Goal: Task Accomplishment & Management: Manage account settings

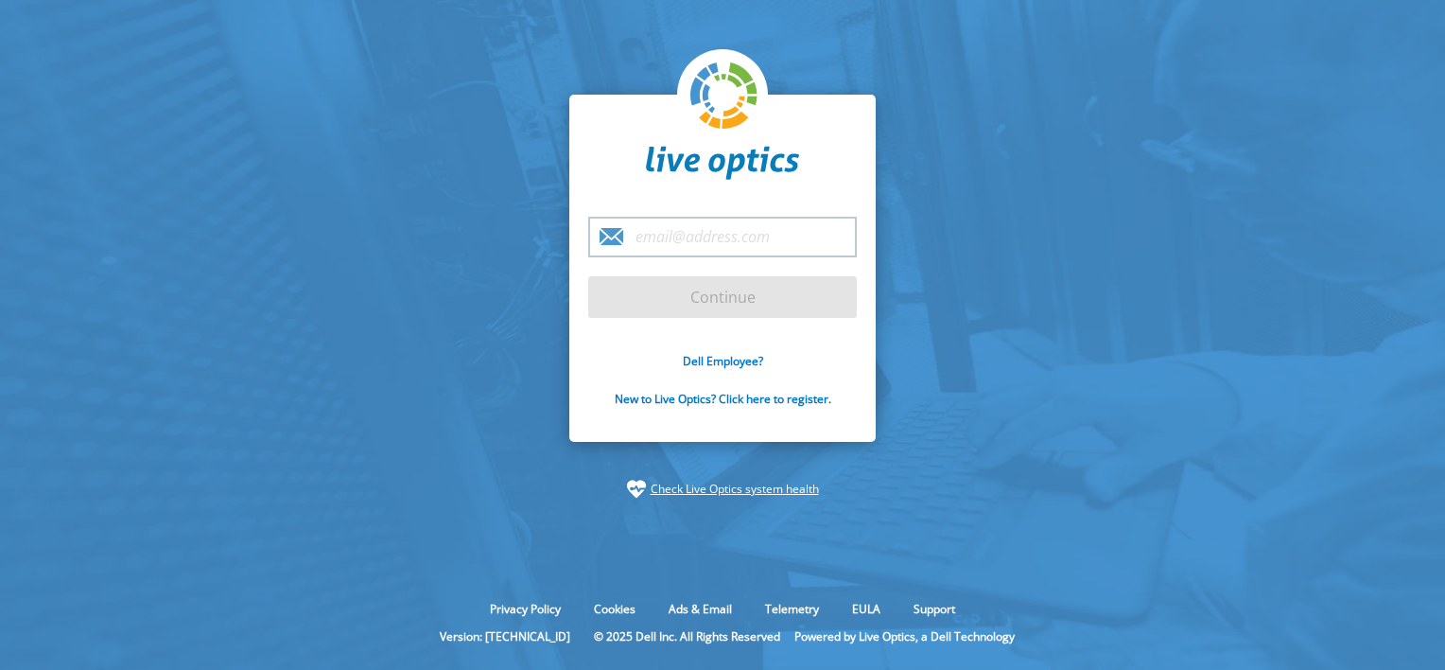
click at [674, 253] on input "email" at bounding box center [722, 237] width 269 height 41
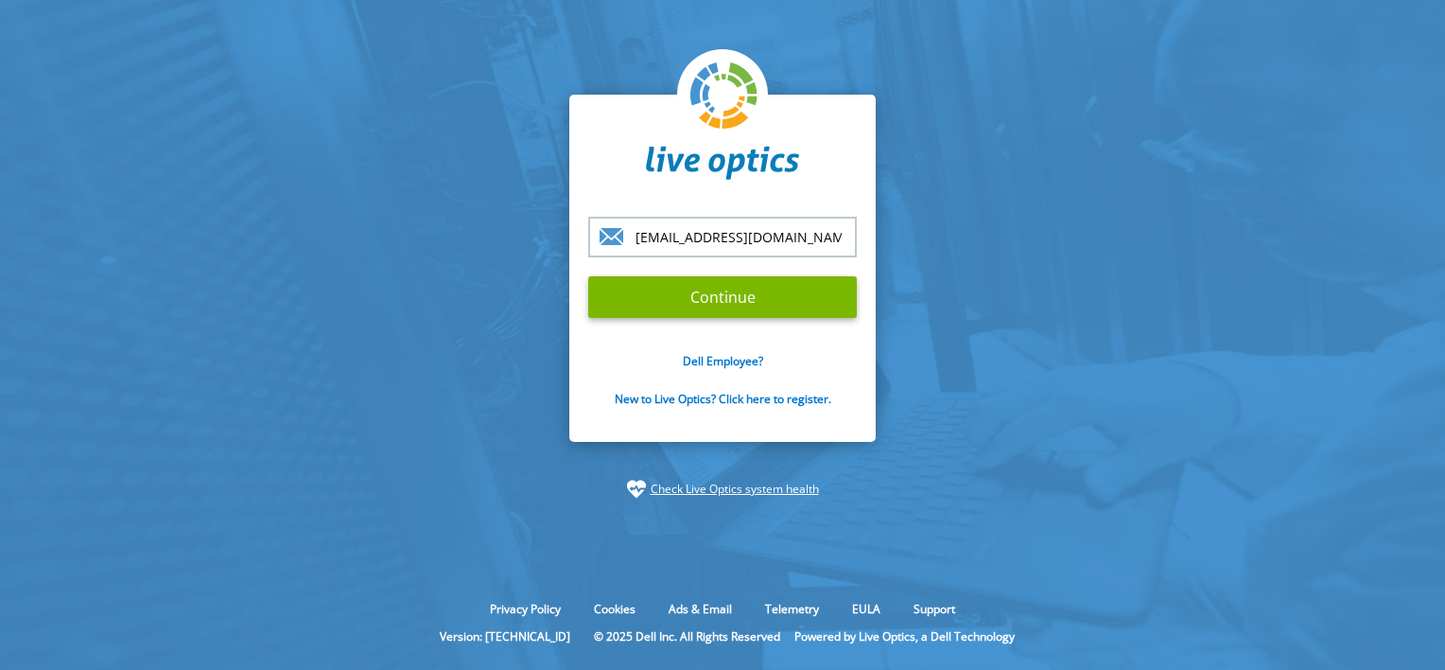
type input "[EMAIL_ADDRESS][DOMAIN_NAME]"
click at [588, 276] on input "Continue" at bounding box center [722, 297] width 269 height 42
click at [635, 296] on input "Continue" at bounding box center [722, 297] width 269 height 42
click at [658, 302] on input "Continue" at bounding box center [722, 297] width 269 height 42
click at [741, 288] on input "Continue" at bounding box center [722, 297] width 269 height 42
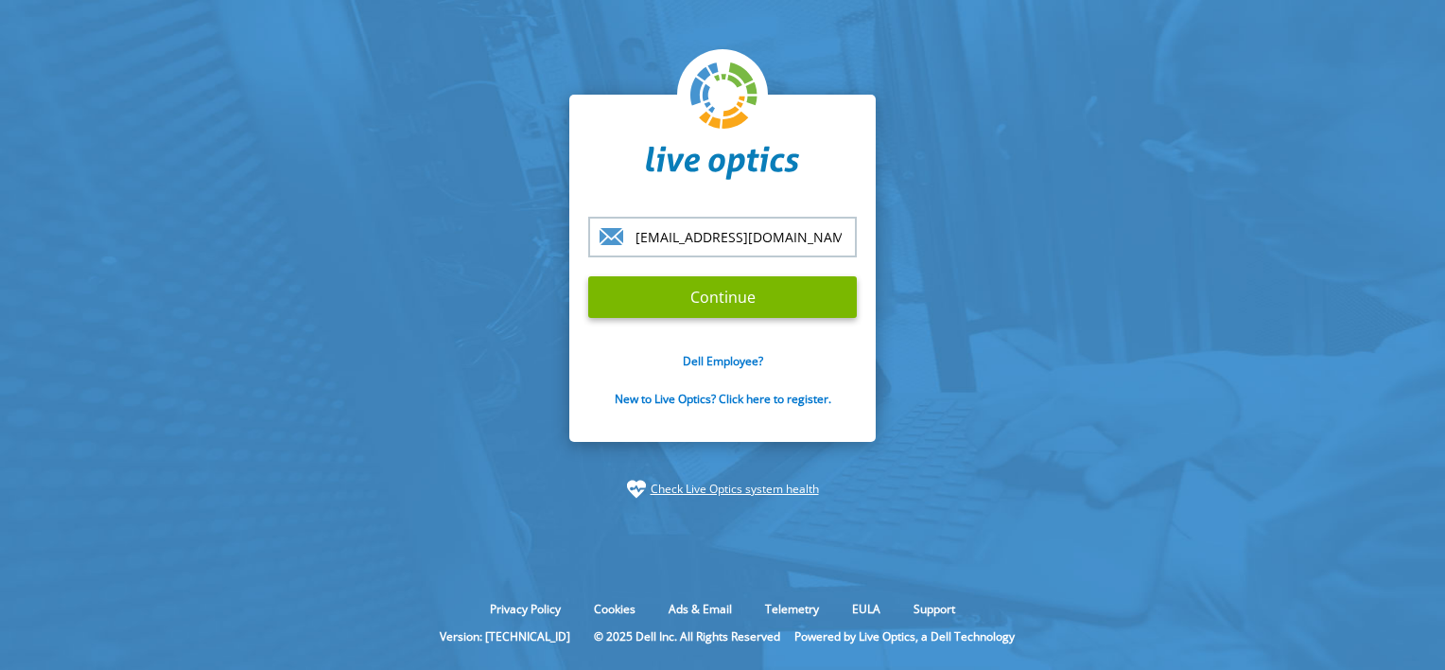
click at [751, 242] on input "[EMAIL_ADDRESS][DOMAIN_NAME]" at bounding box center [722, 237] width 269 height 41
type input "[EMAIL_ADDRESS][DOMAIN_NAME]"
click at [669, 299] on input "Continue" at bounding box center [722, 297] width 269 height 42
click at [588, 276] on input "Continue" at bounding box center [722, 297] width 269 height 42
click at [717, 293] on input "Continue" at bounding box center [722, 297] width 269 height 42
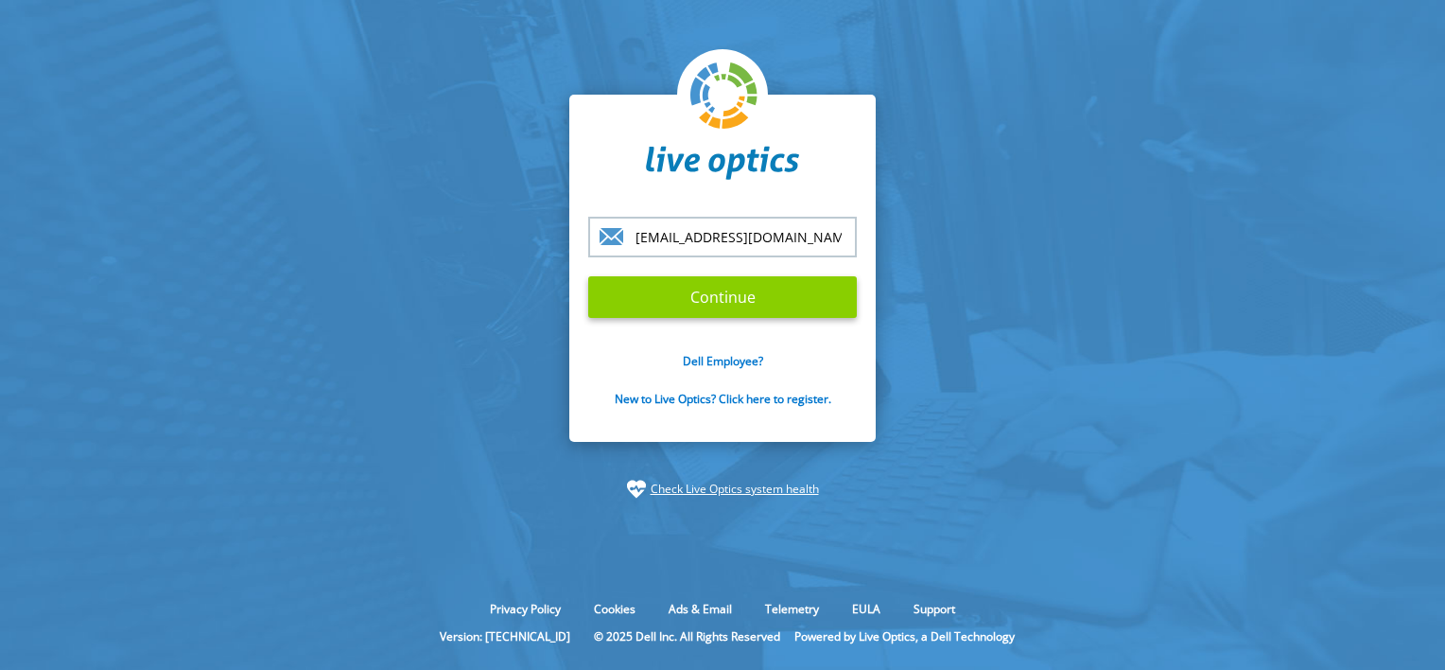
click at [647, 303] on input "Continue" at bounding box center [722, 297] width 269 height 42
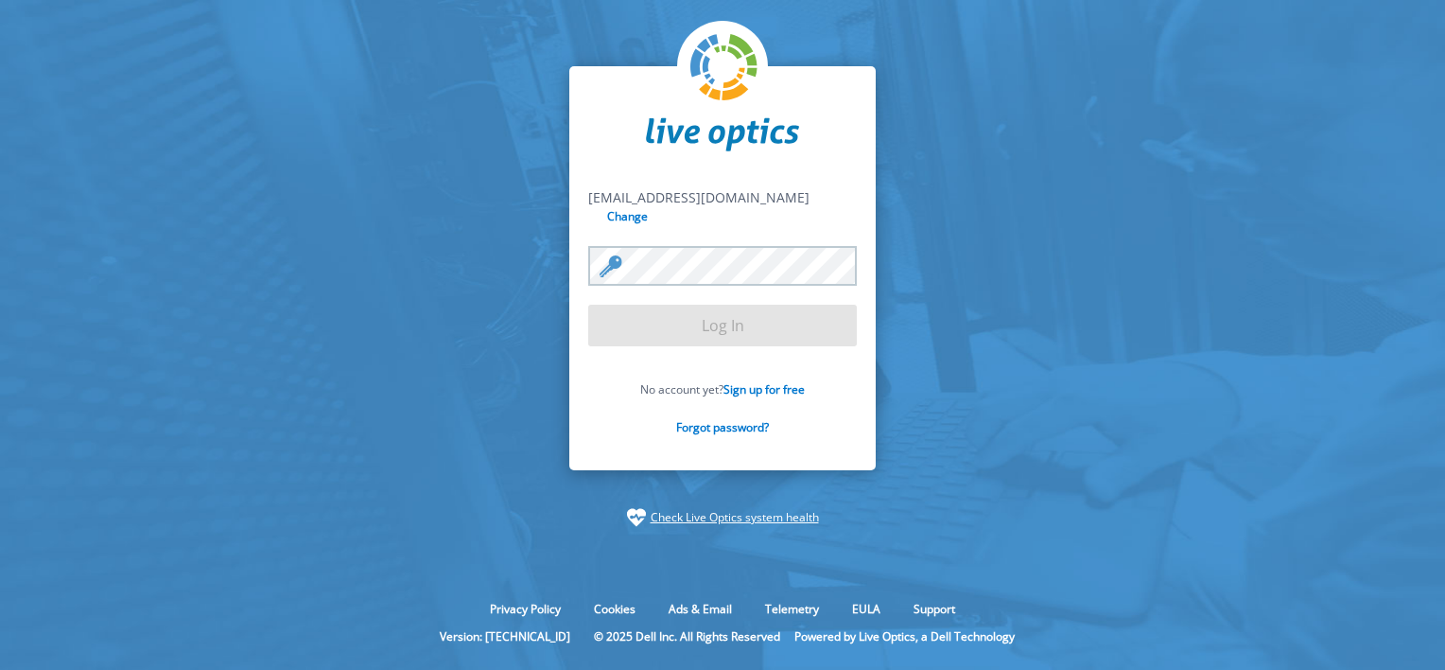
click at [648, 303] on form "bfoxall@worcestershire.gov.uk bfoxall@worcestershire.gov.uk Change Log In No ac…" at bounding box center [722, 322] width 269 height 269
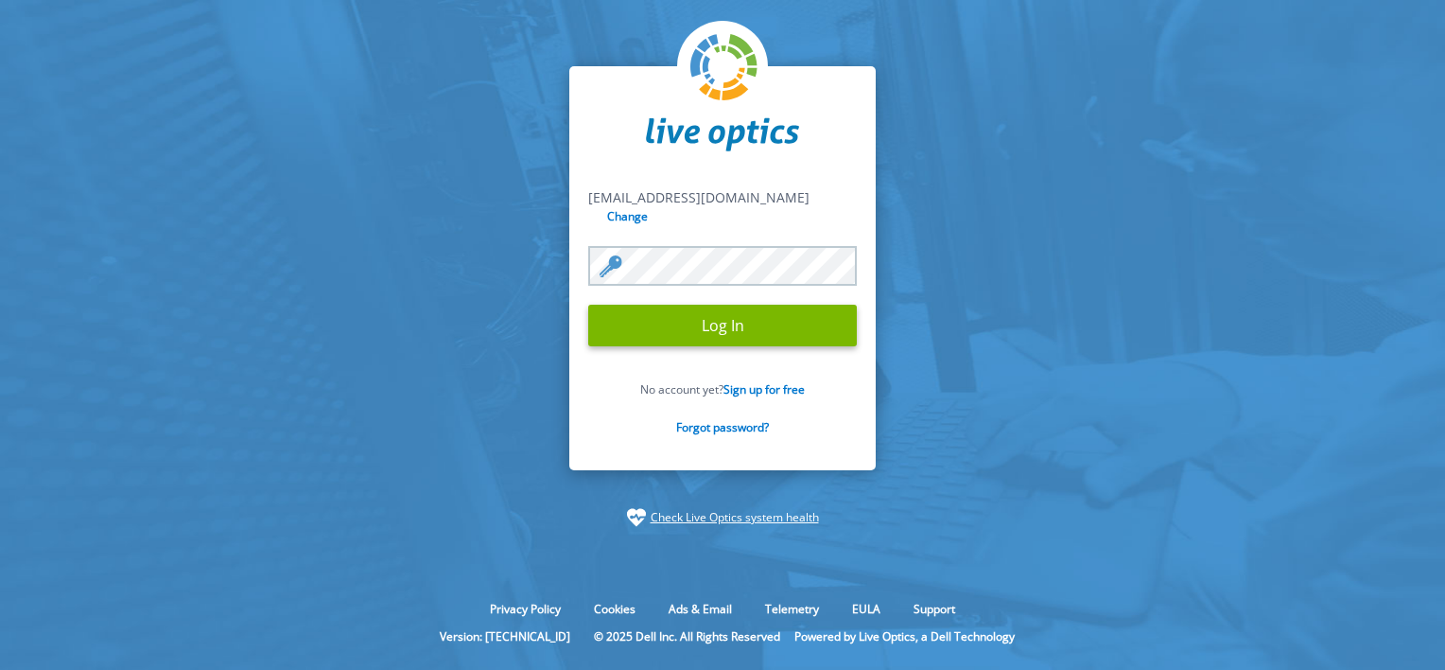
click at [588, 305] on input "Log In" at bounding box center [722, 326] width 269 height 42
click at [675, 294] on form "bfoxall@worcestershire.gov.uk bfoxall@worcestershire.gov.uk Change Log In No ac…" at bounding box center [722, 322] width 269 height 269
click at [671, 305] on input "Log In" at bounding box center [722, 326] width 269 height 42
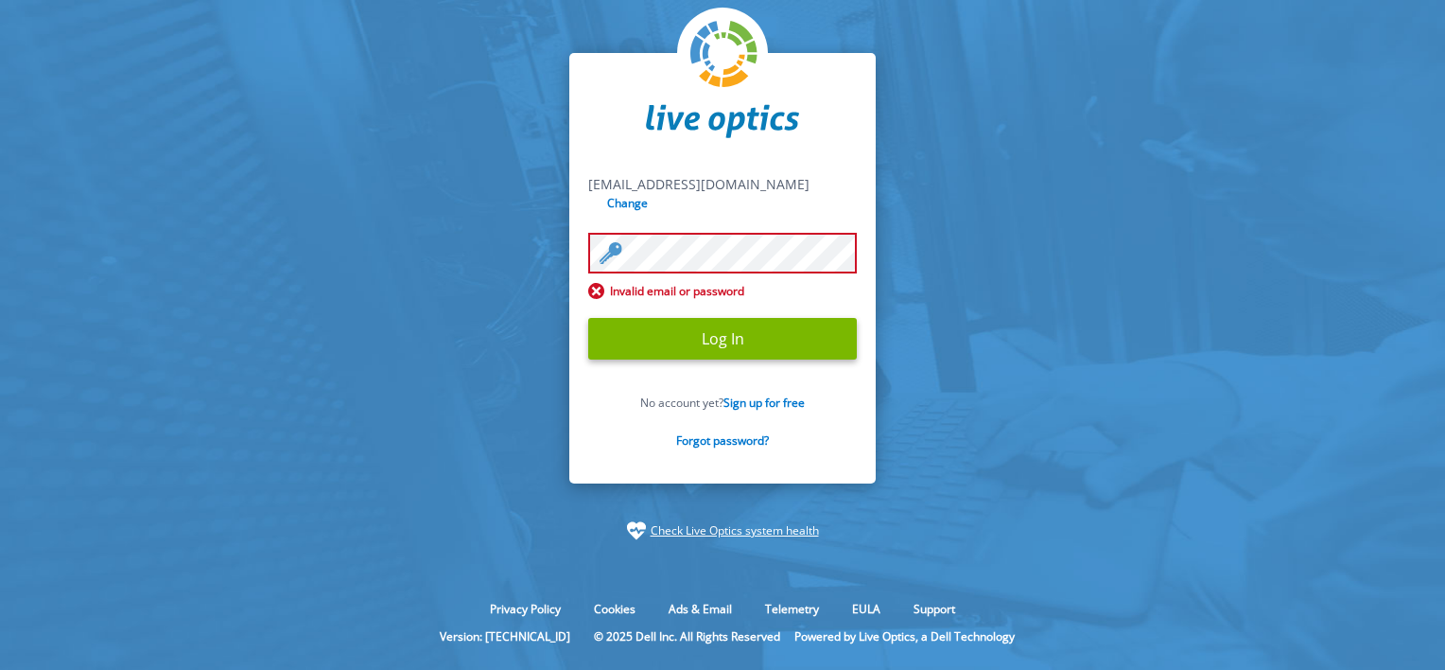
click at [679, 294] on form "bfoxall@worcestershire.gov.uk bfoxall@worcestershire.gov.uk Change Invalid emai…" at bounding box center [722, 322] width 269 height 294
click at [664, 318] on input "Log In" at bounding box center [722, 339] width 269 height 42
click at [625, 342] on input "Log In" at bounding box center [722, 339] width 269 height 42
click at [625, 341] on input "Log In" at bounding box center [722, 339] width 269 height 42
click at [666, 341] on input "Log In" at bounding box center [722, 339] width 269 height 42
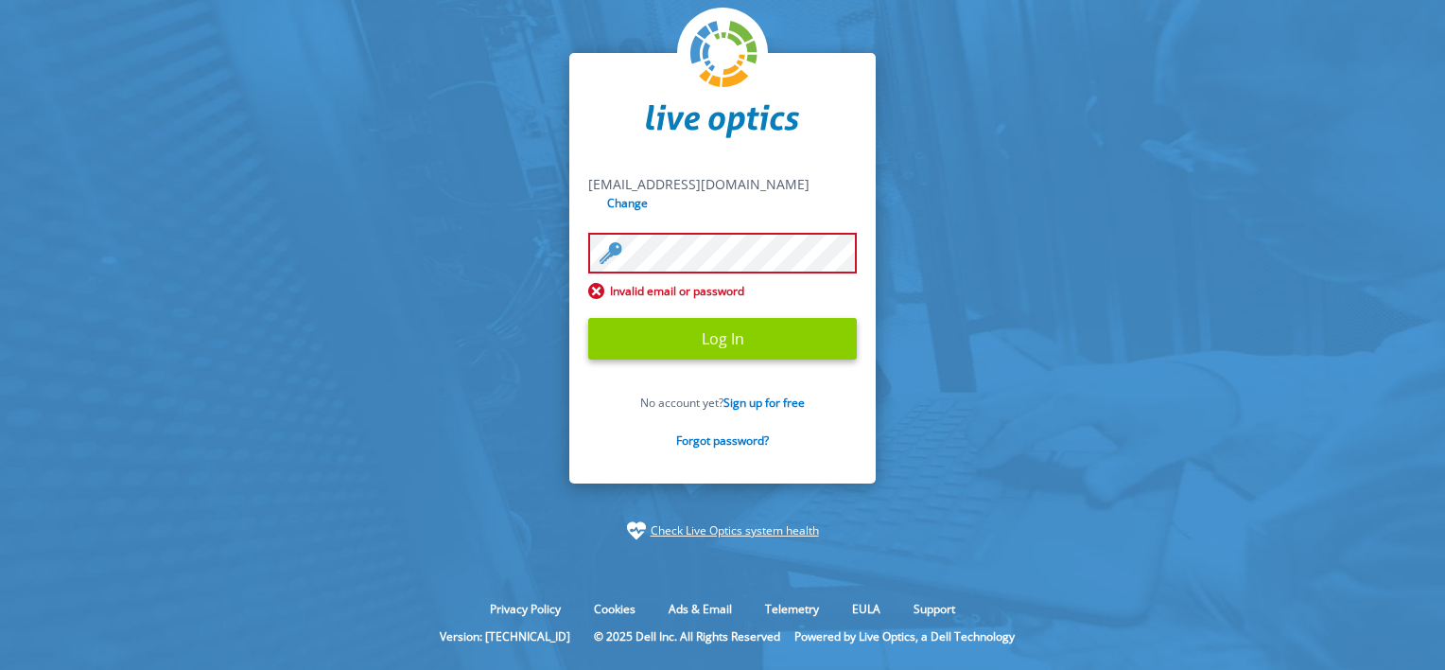
click at [666, 341] on input "Log In" at bounding box center [722, 339] width 269 height 42
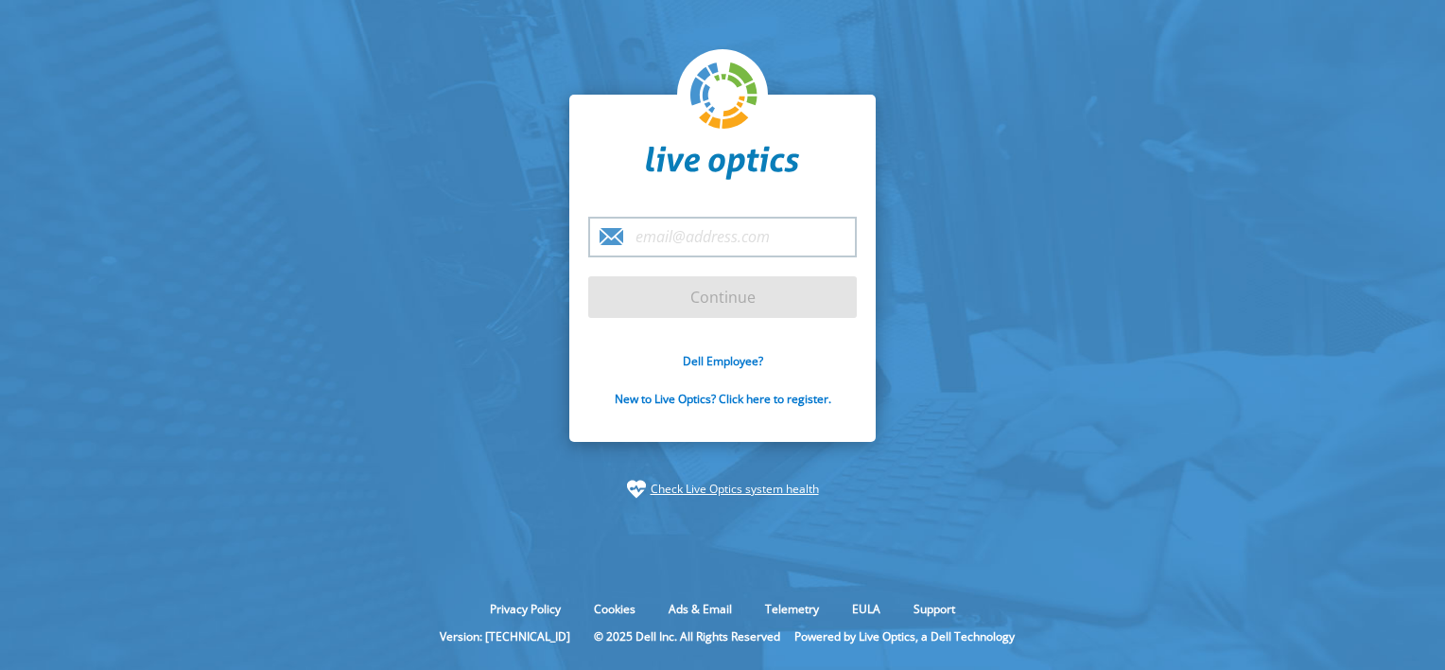
click at [703, 236] on input "email" at bounding box center [722, 237] width 269 height 41
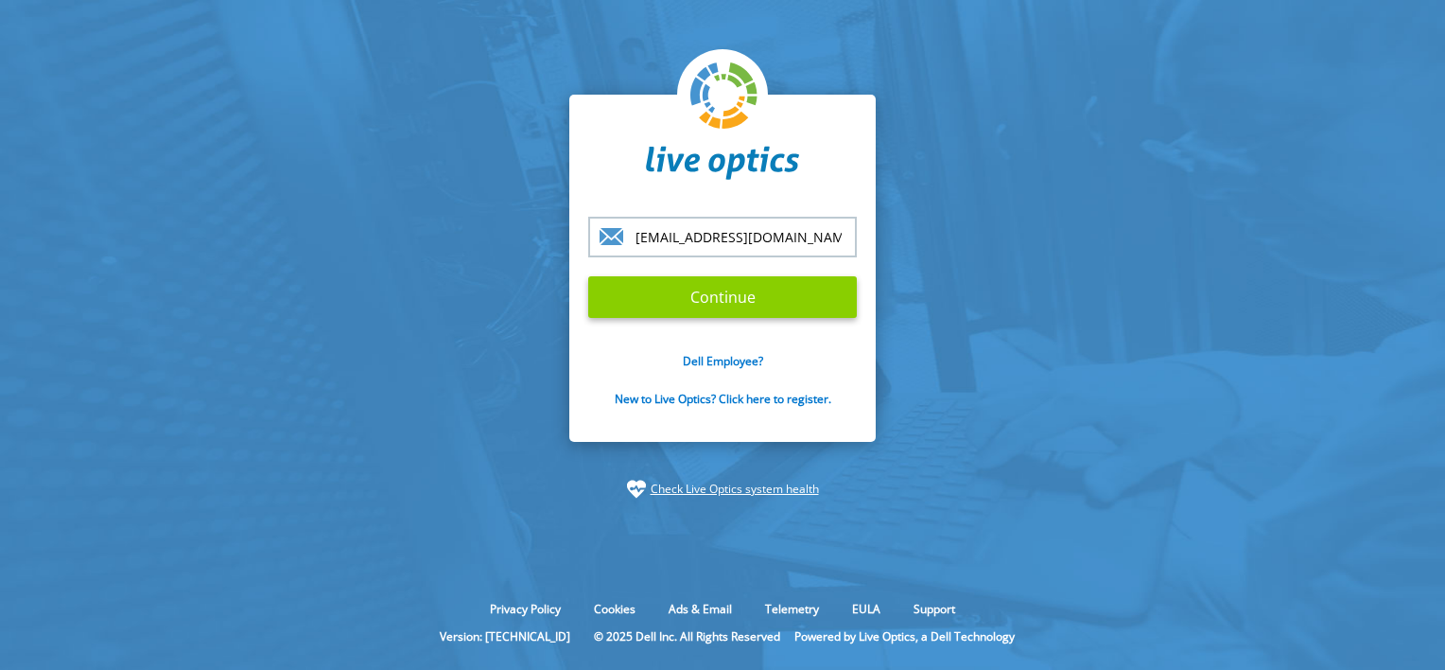
type input "[EMAIL_ADDRESS][DOMAIN_NAME]"
click at [681, 295] on input "Continue" at bounding box center [722, 297] width 269 height 42
click at [704, 293] on input "Continue" at bounding box center [722, 297] width 269 height 42
click at [704, 292] on input "Continue" at bounding box center [722, 297] width 269 height 42
click at [703, 291] on input "Continue" at bounding box center [722, 297] width 269 height 42
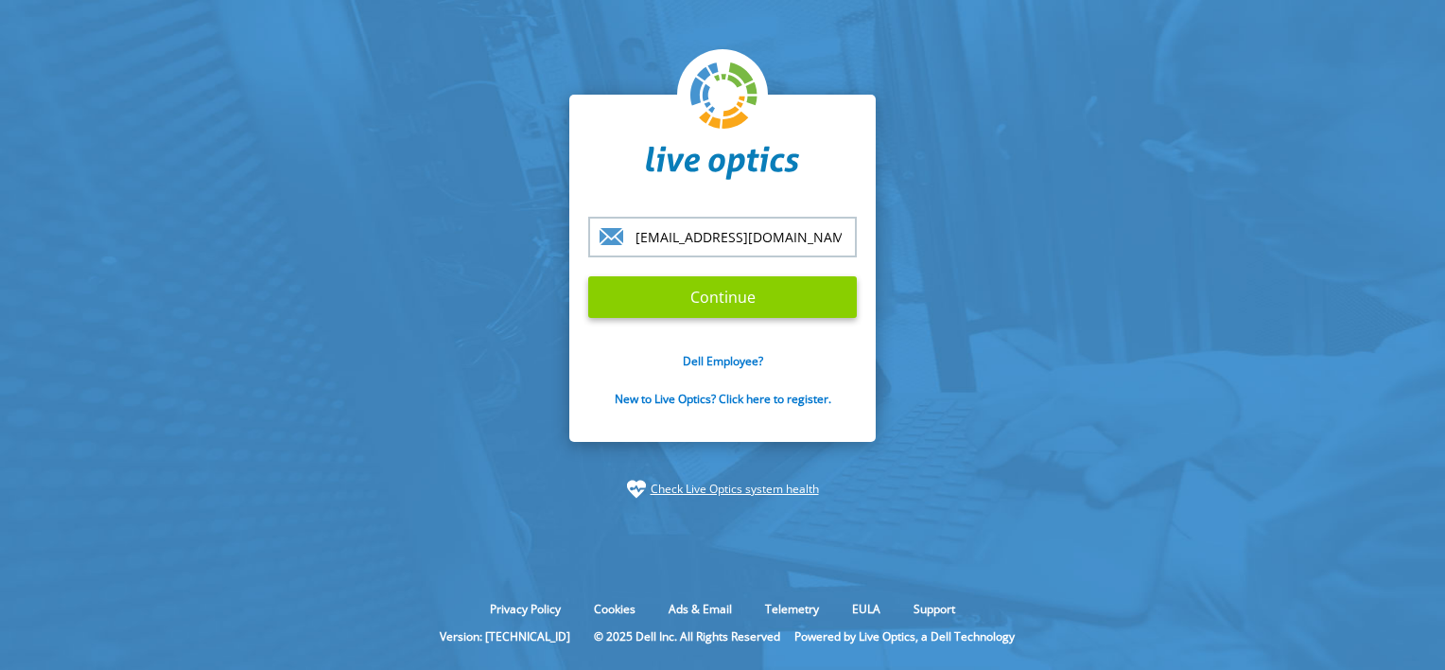
click at [703, 291] on input "Continue" at bounding box center [722, 297] width 269 height 42
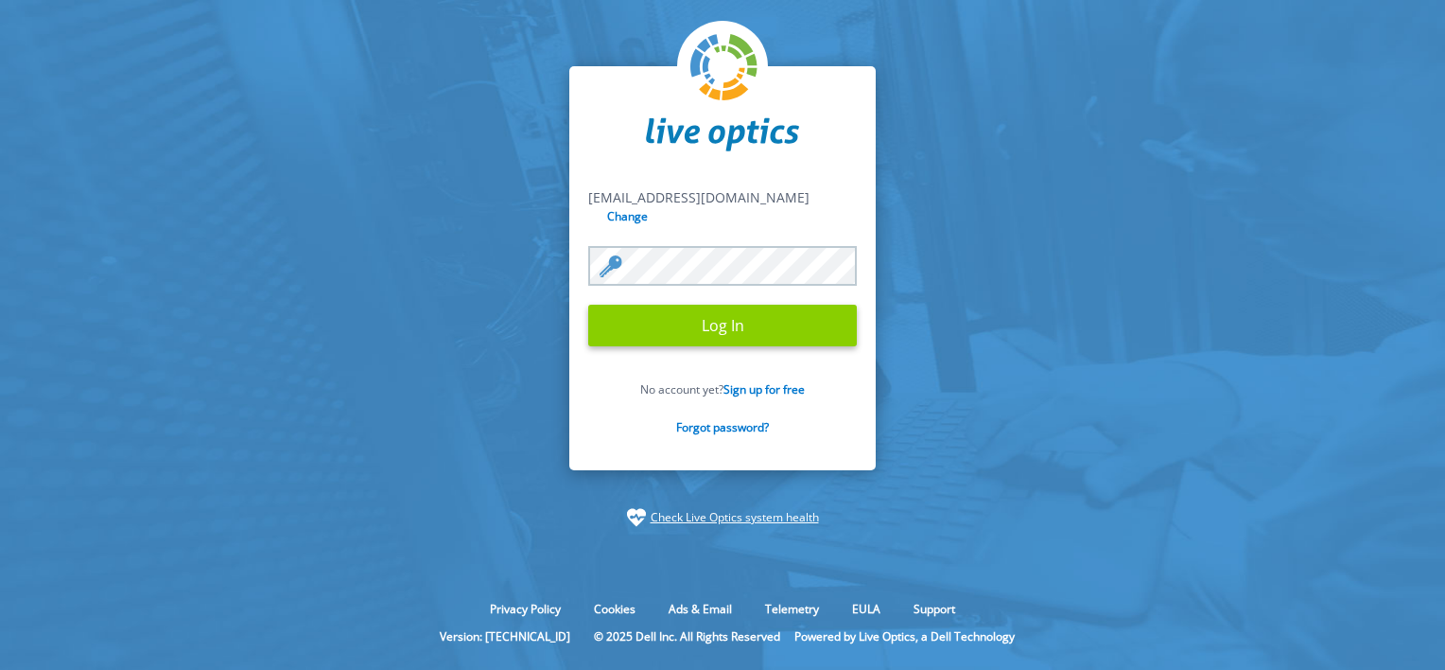
click at [705, 314] on input "Log In" at bounding box center [722, 326] width 269 height 42
